Goal: Task Accomplishment & Management: Manage account settings

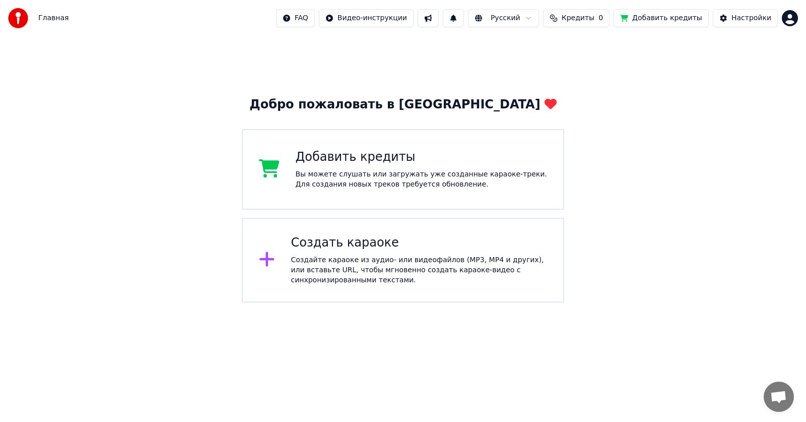
click at [789, 22] on html "Главная FAQ Видео-инструкции Русский Кредиты 0 Добавить кредиты Настройки Добро…" at bounding box center [403, 151] width 806 height 302
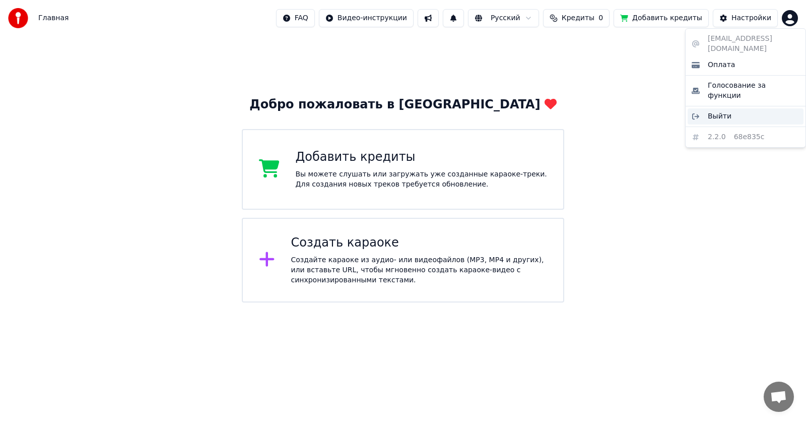
click at [721, 111] on span "Выйти" at bounding box center [720, 116] width 24 height 10
